Goal: Information Seeking & Learning: Learn about a topic

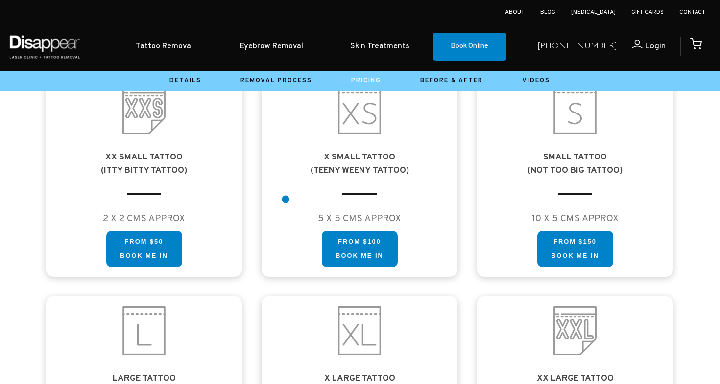
scroll to position [576, 0]
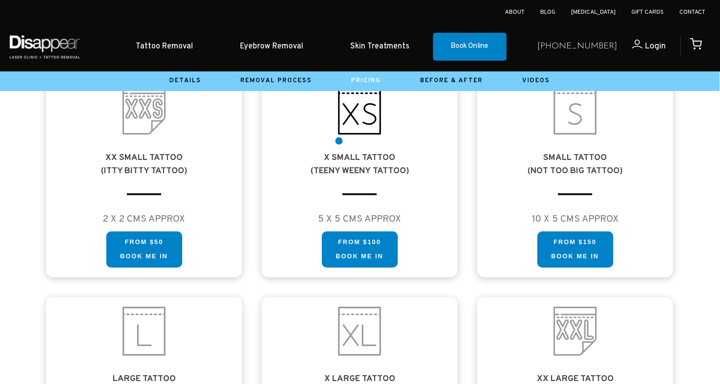
click at [338, 139] on div "X SMALL Tattoo (TEENY WEENY TATTOO) 5 X 5 CMS APPROX FROM $100 Book me in FROM …" at bounding box center [360, 177] width 196 height 202
click at [352, 241] on link "FROM $100 Book me in" at bounding box center [360, 246] width 76 height 36
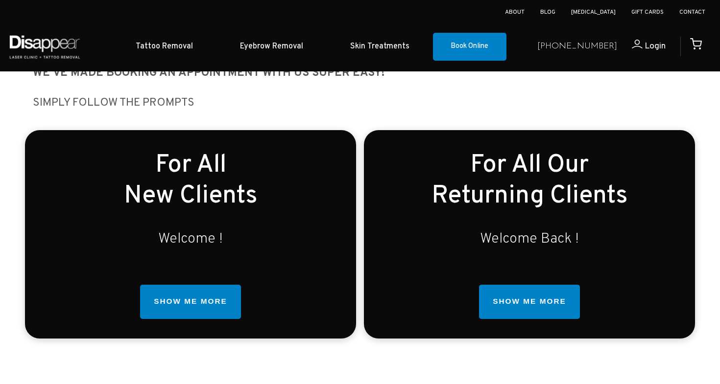
scroll to position [265, 0]
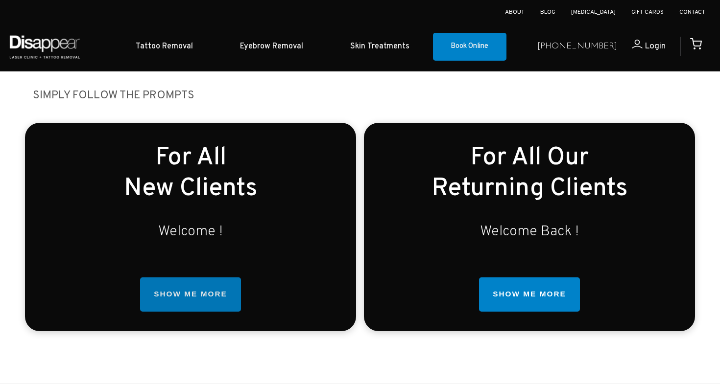
click at [215, 292] on link "SHOW ME MORE" at bounding box center [190, 295] width 100 height 34
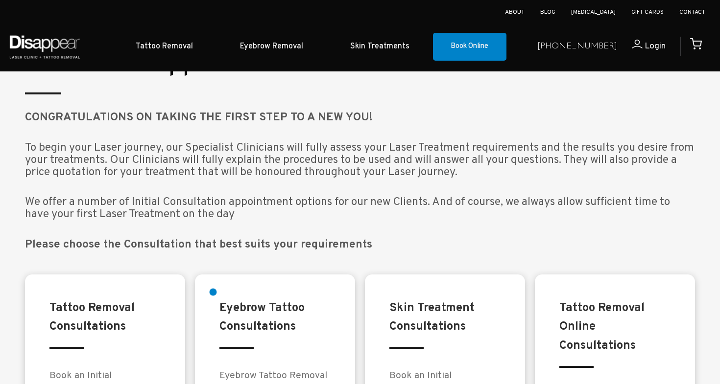
scroll to position [649, 0]
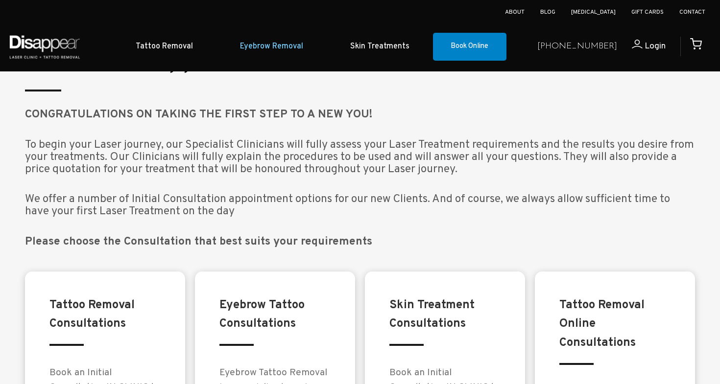
click at [287, 42] on link "Eyebrow Removal" at bounding box center [271, 47] width 110 height 30
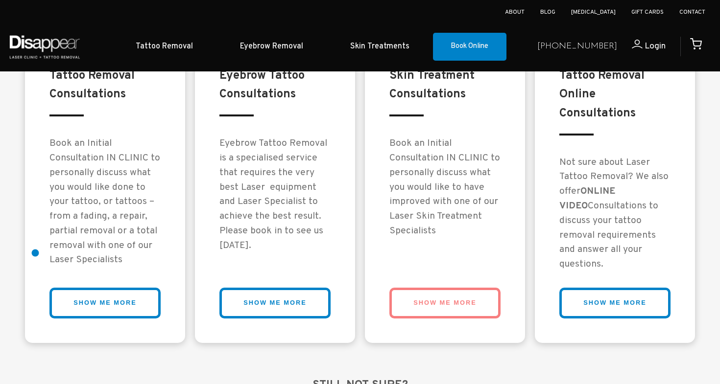
scroll to position [883, 0]
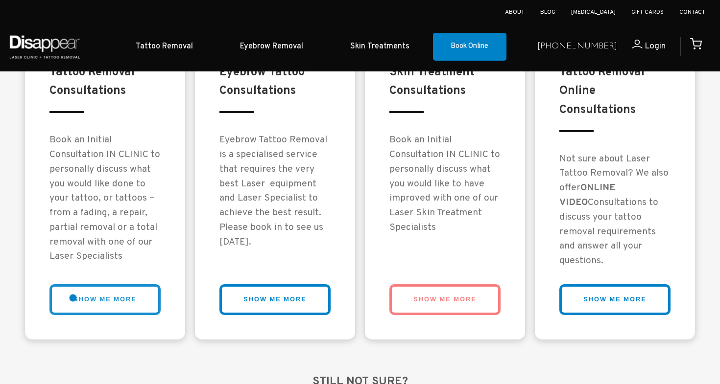
click at [73, 298] on link "SHOW ME MORE" at bounding box center [104, 300] width 111 height 31
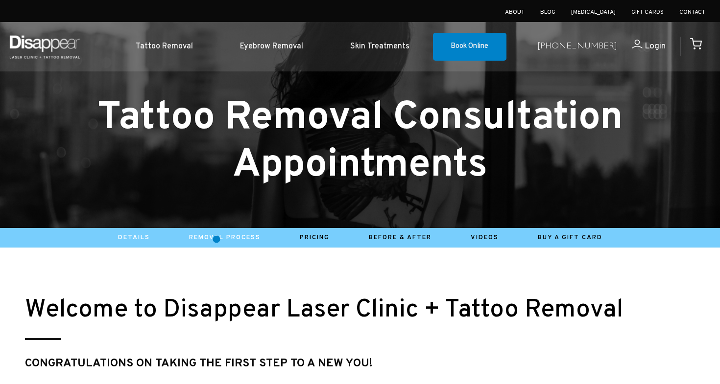
click at [217, 236] on link "Removal Process" at bounding box center [225, 238] width 72 height 8
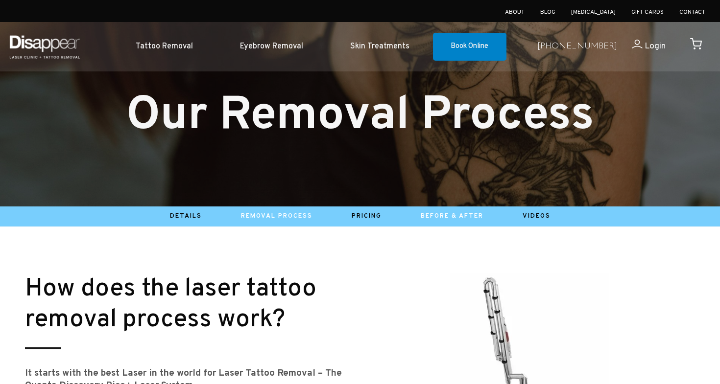
click at [457, 219] on link "Before & After" at bounding box center [452, 217] width 63 height 8
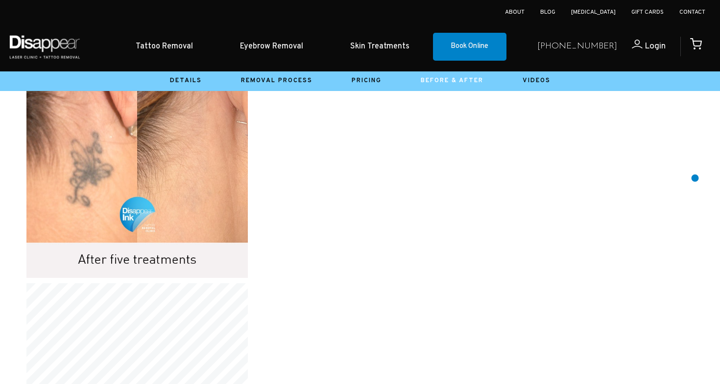
scroll to position [16726, 0]
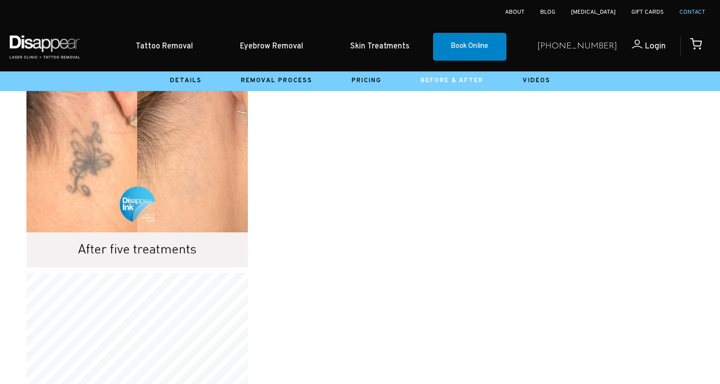
click at [691, 13] on link "Contact" at bounding box center [692, 12] width 26 height 8
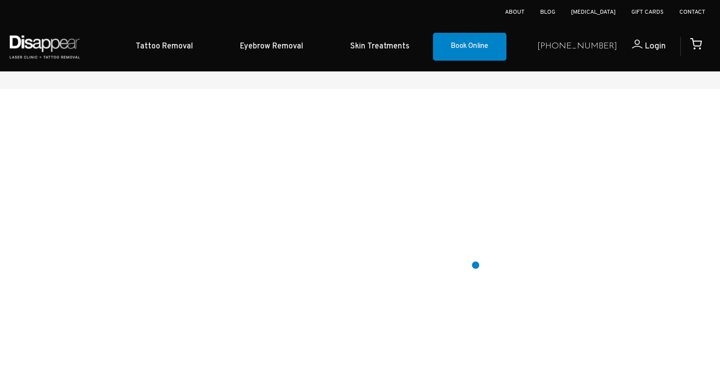
scroll to position [1122, 0]
click at [282, 43] on link "Eyebrow Removal" at bounding box center [271, 47] width 110 height 30
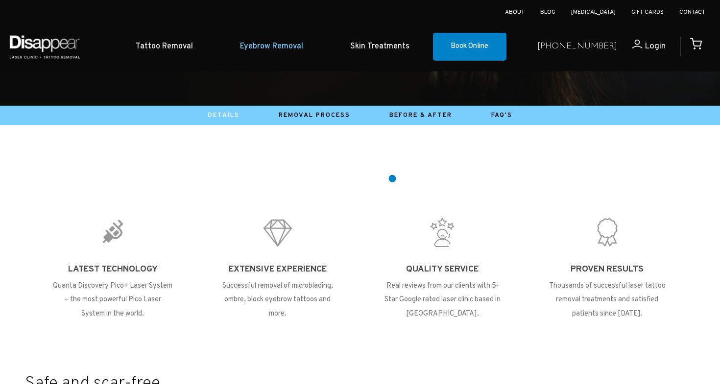
scroll to position [314, 0]
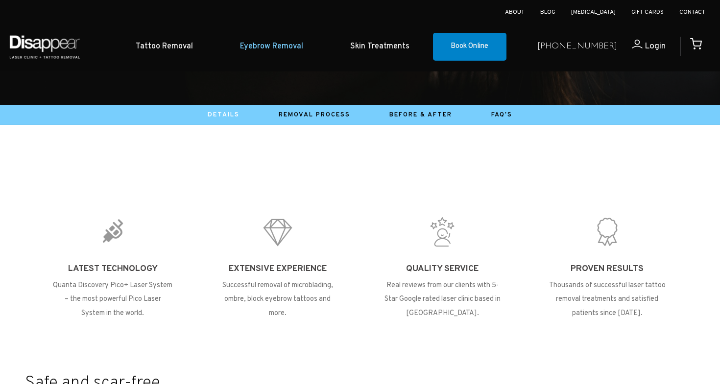
click at [334, 120] on li "Removal Process" at bounding box center [314, 115] width 111 height 15
click at [319, 117] on link "Removal Process" at bounding box center [315, 115] width 72 height 8
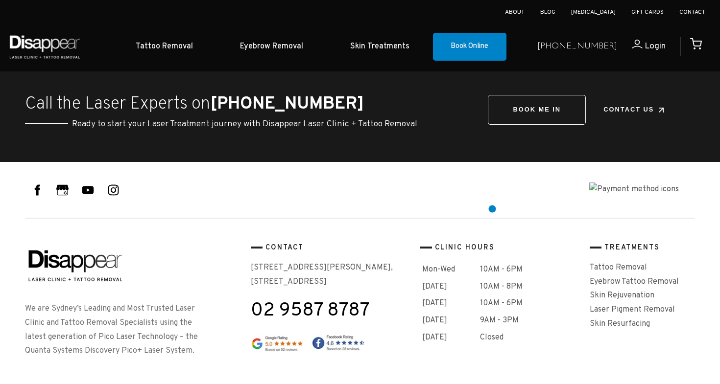
scroll to position [1226, 0]
